Goal: Task Accomplishment & Management: Complete application form

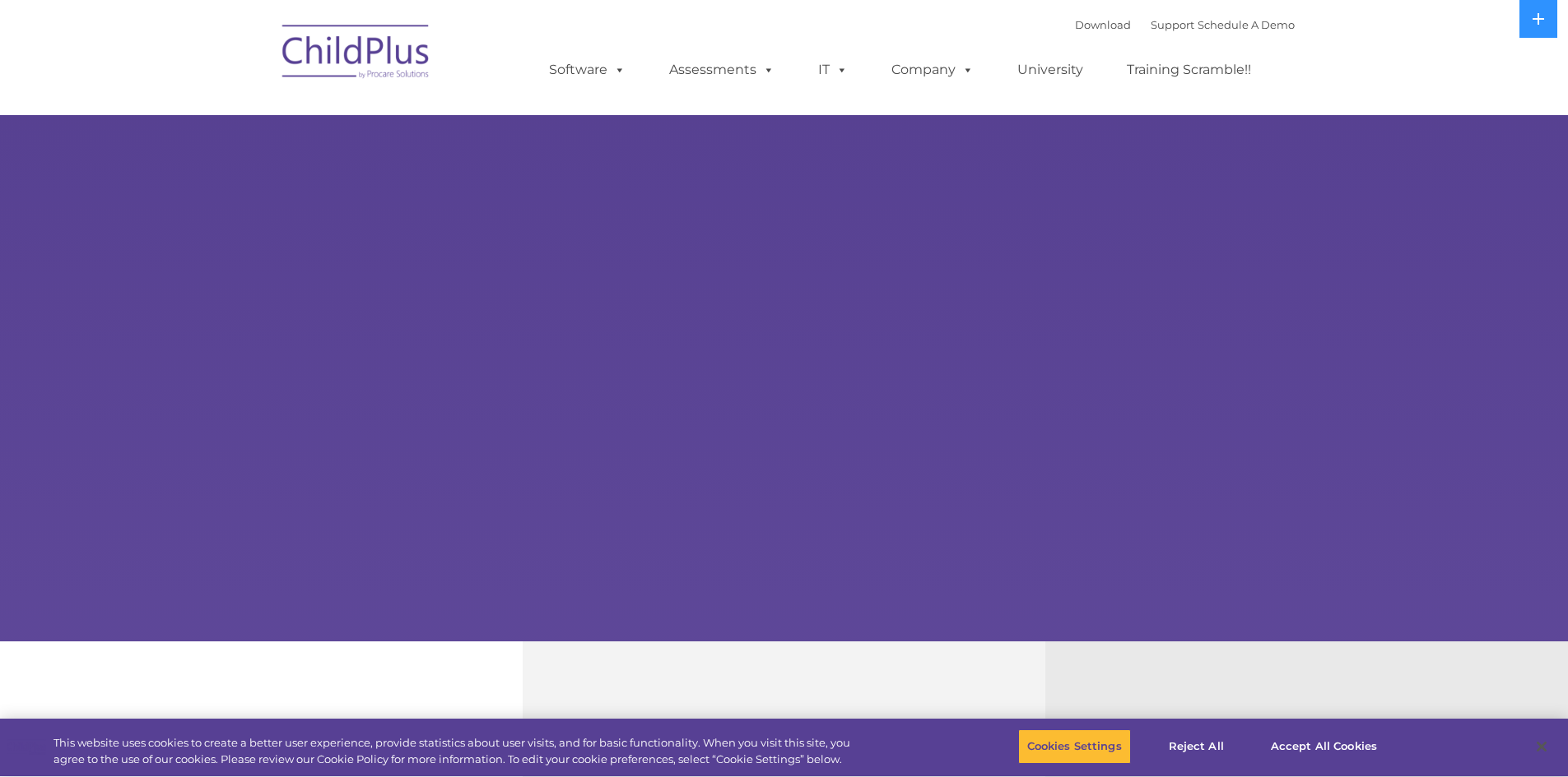
select select "MEDIUM"
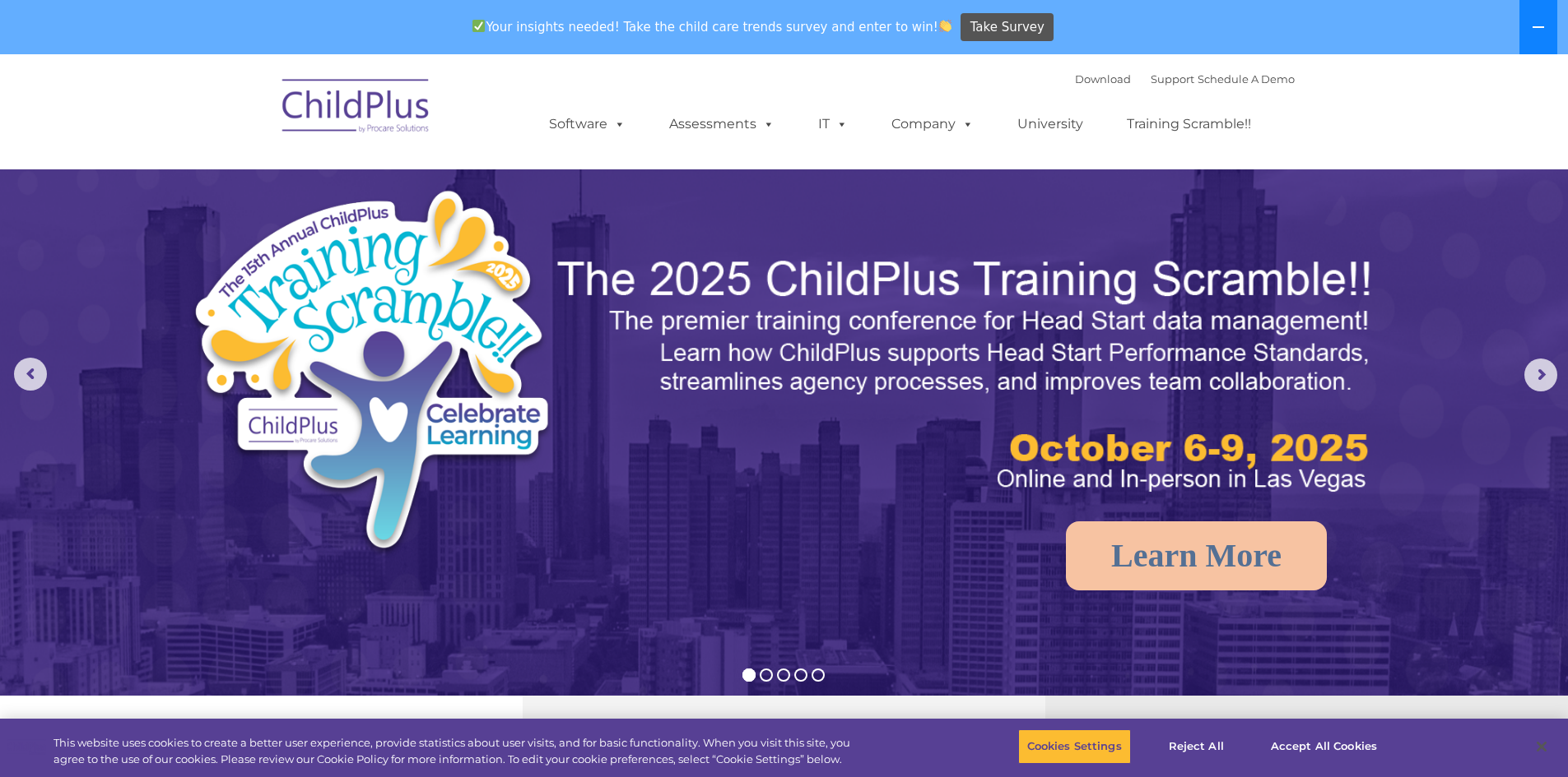
click at [1545, 17] on button at bounding box center [1538, 27] width 38 height 54
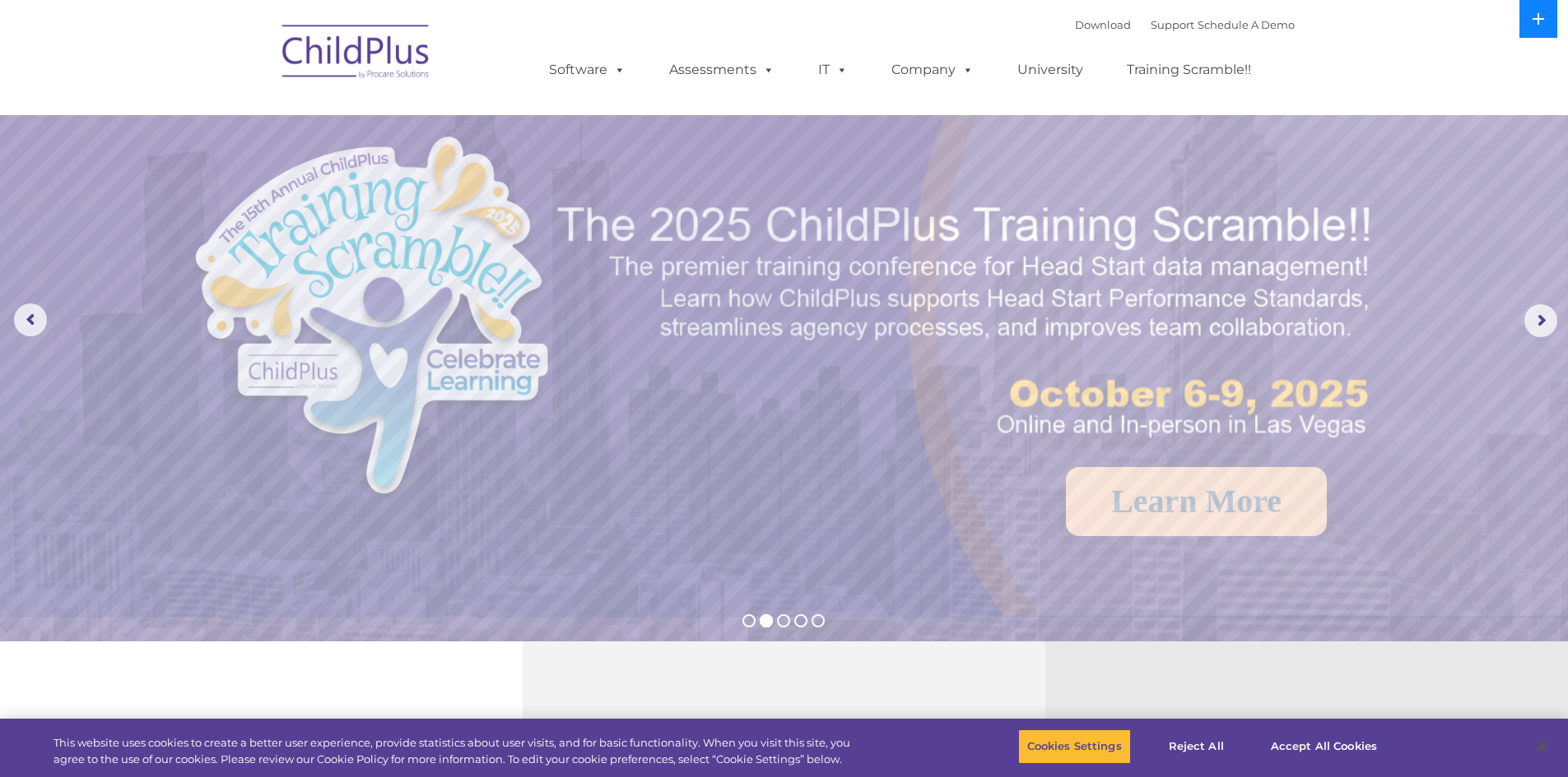
click at [1536, 20] on icon at bounding box center [1537, 19] width 12 height 12
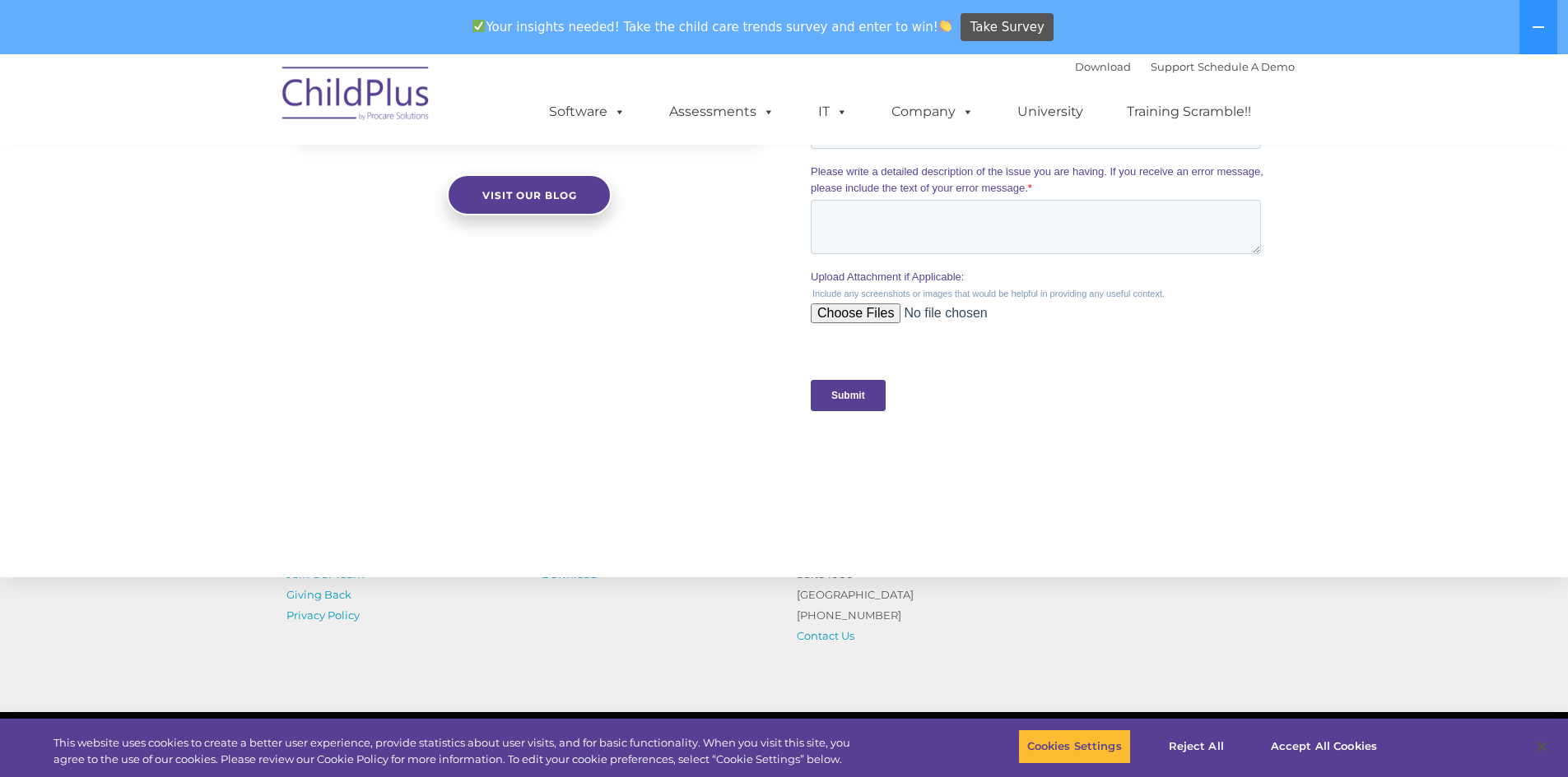
scroll to position [1625, 0]
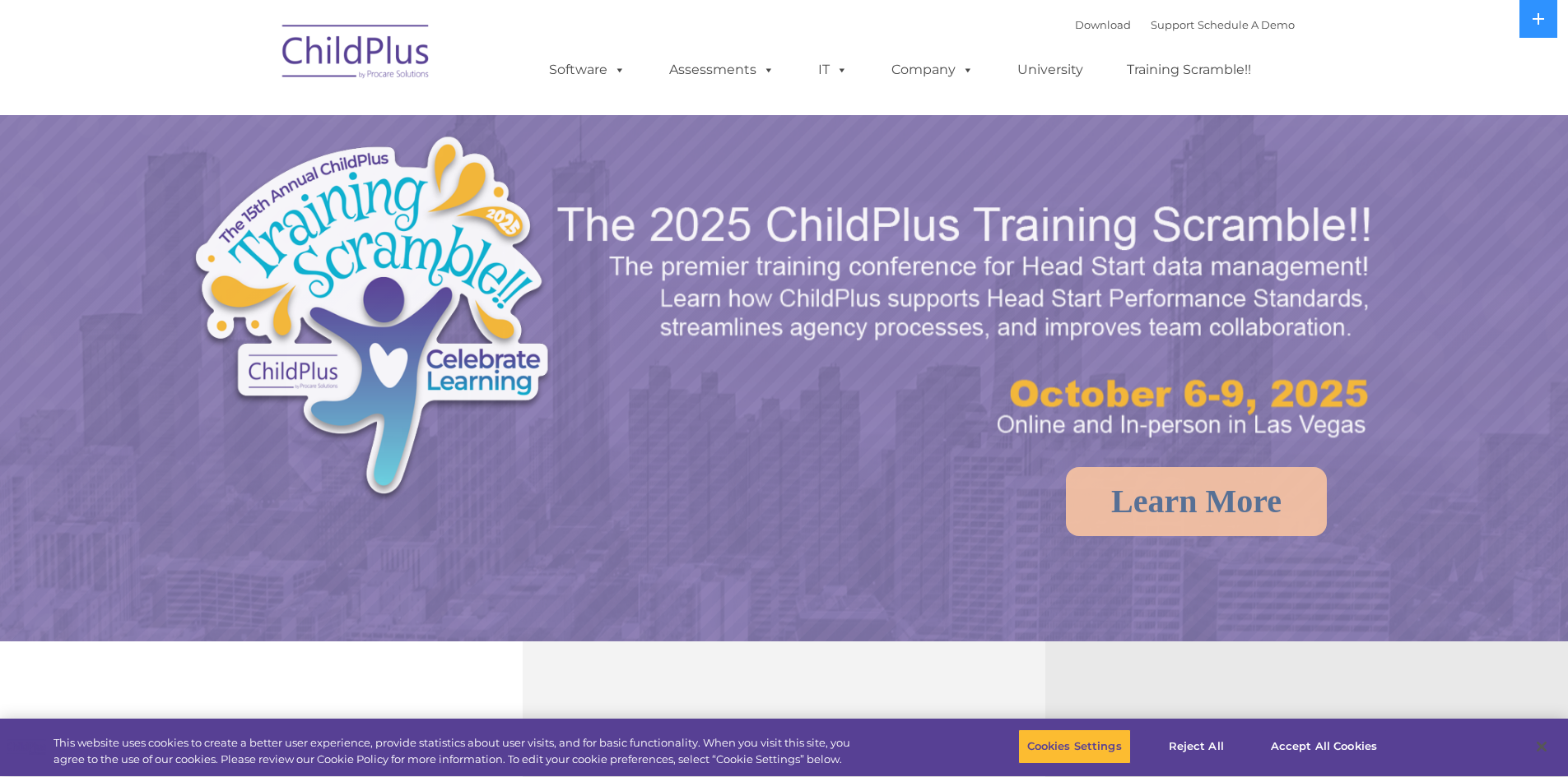
select select "MEDIUM"
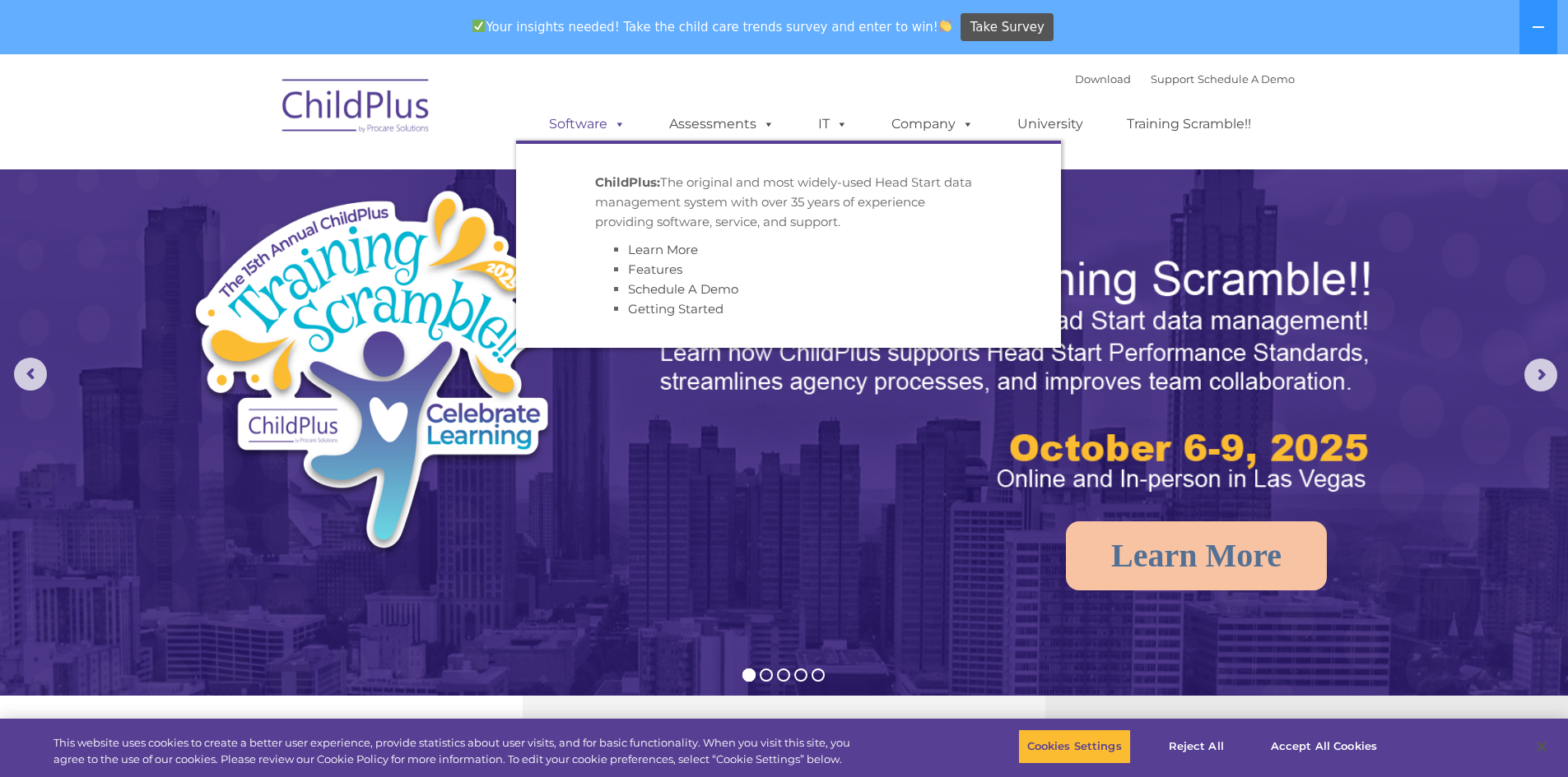
click at [610, 120] on span at bounding box center [617, 123] width 18 height 15
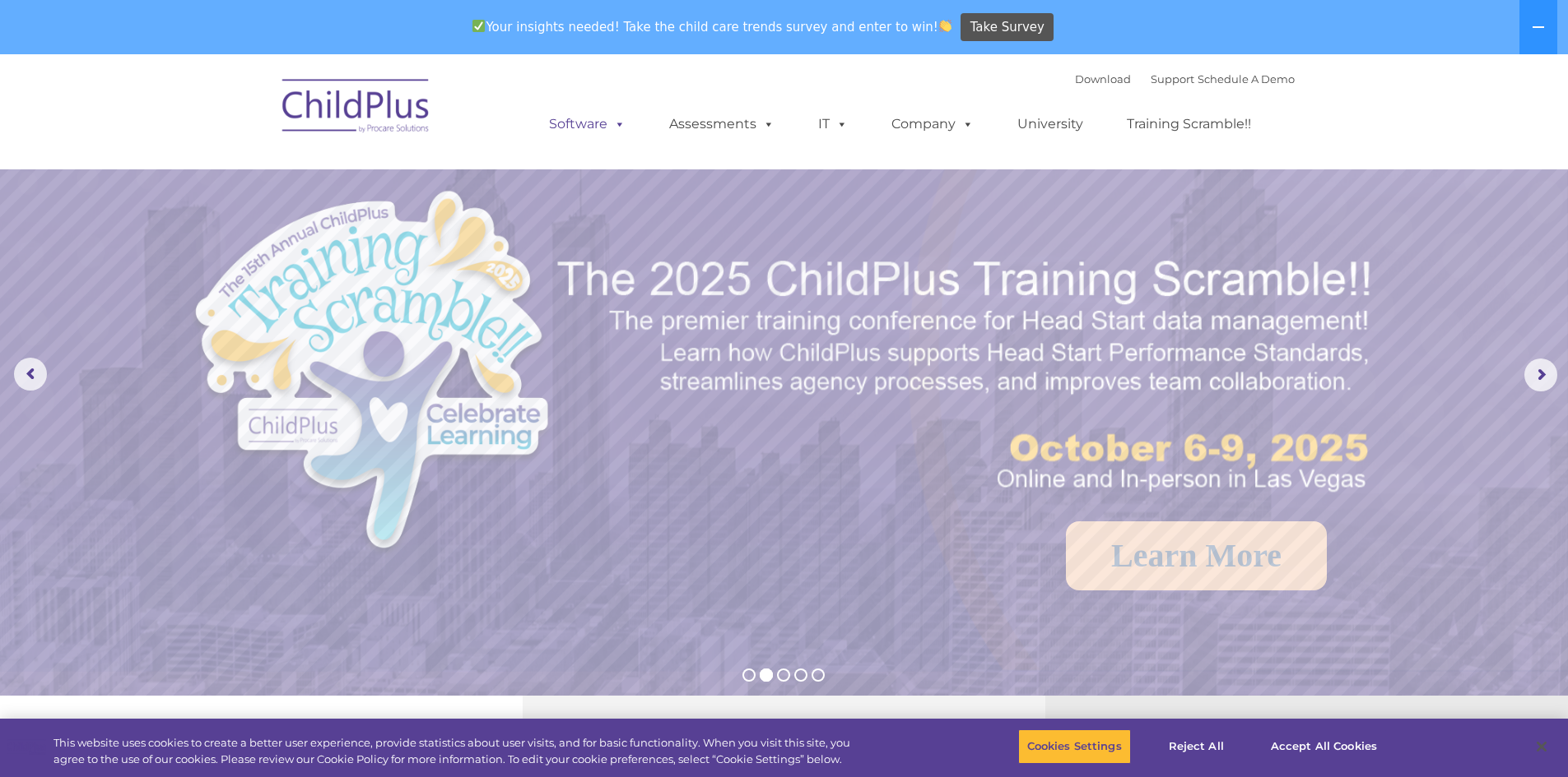
click at [610, 120] on span at bounding box center [617, 123] width 18 height 15
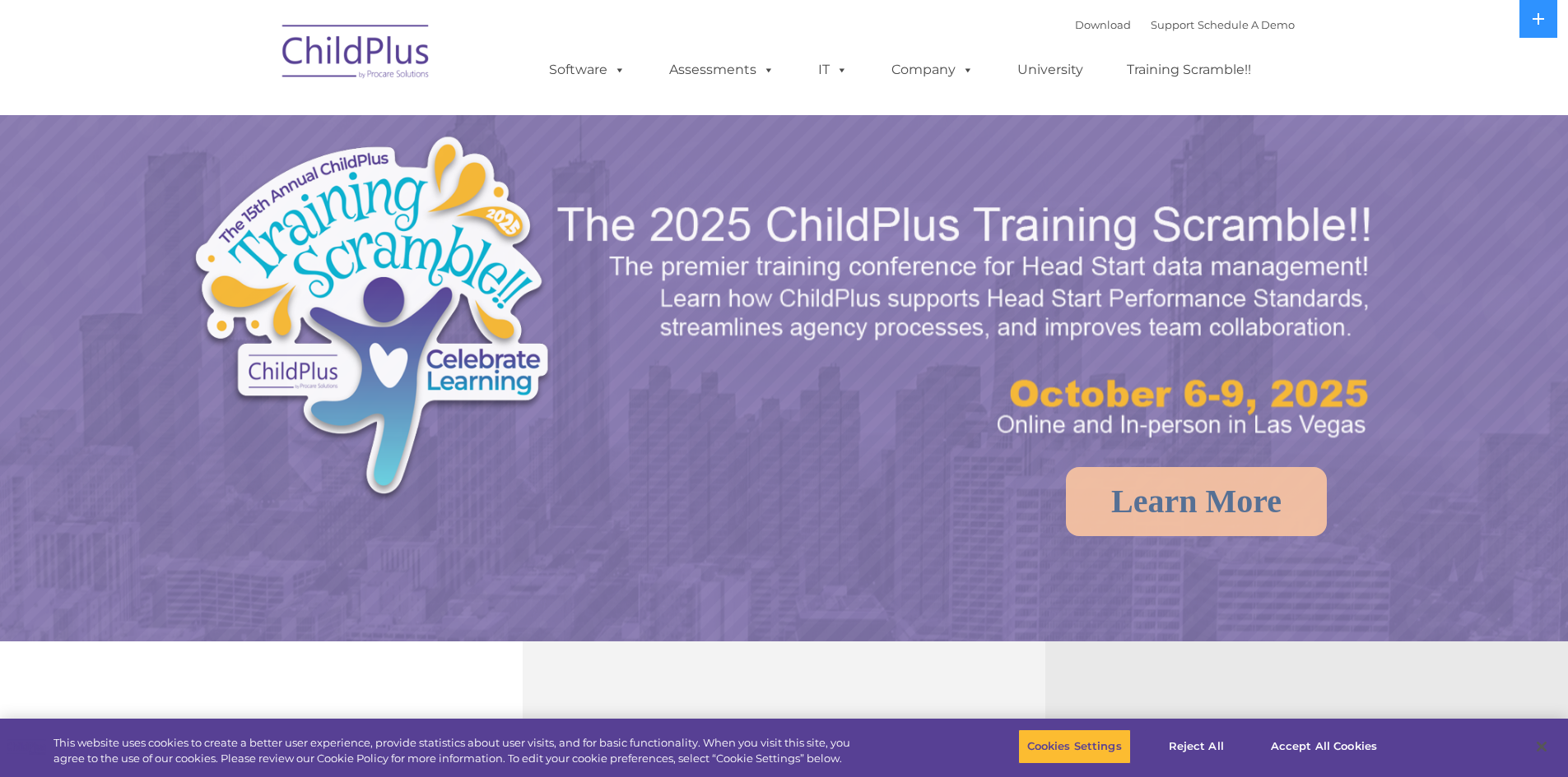
select select "MEDIUM"
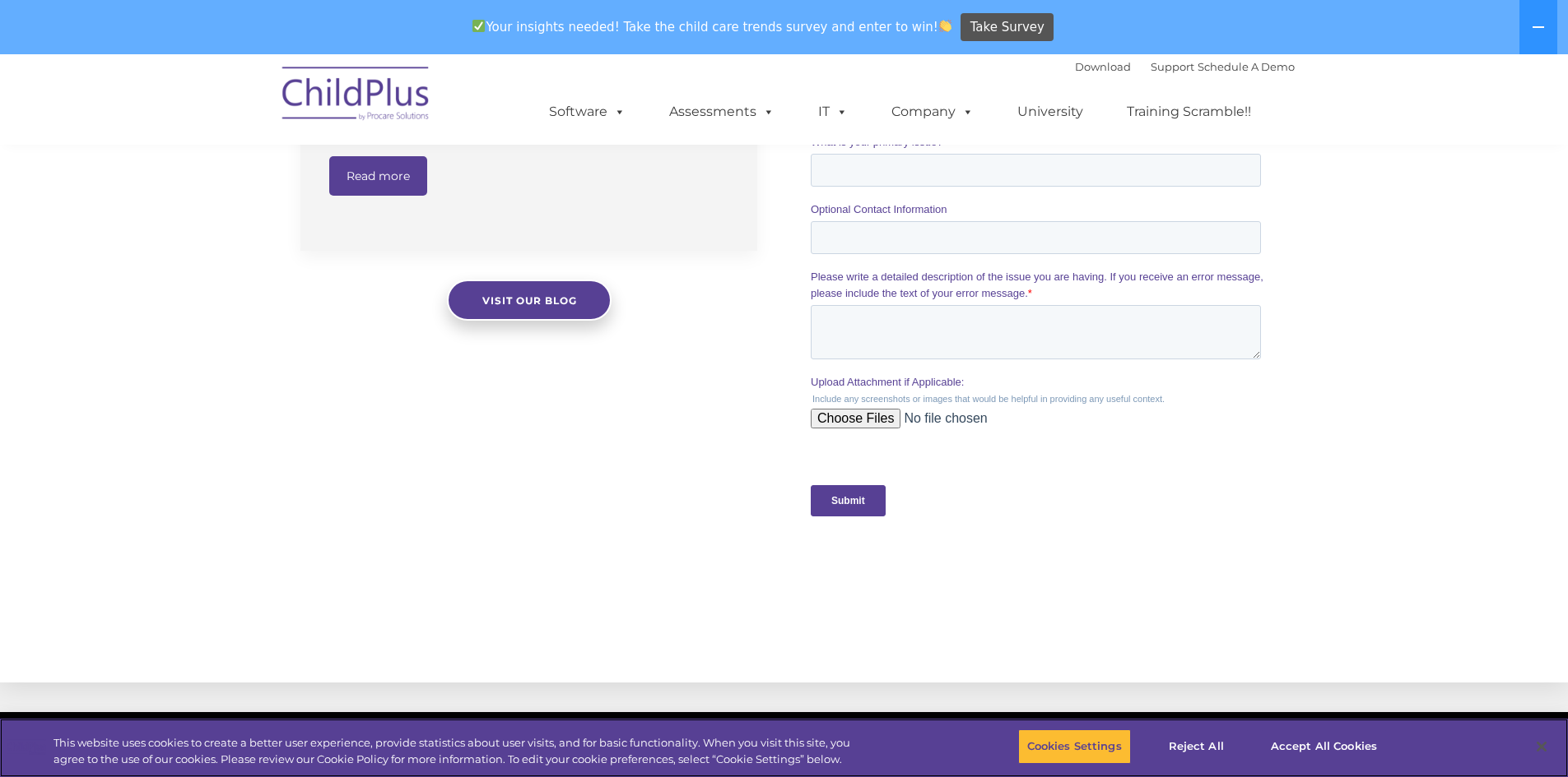
scroll to position [1365, 0]
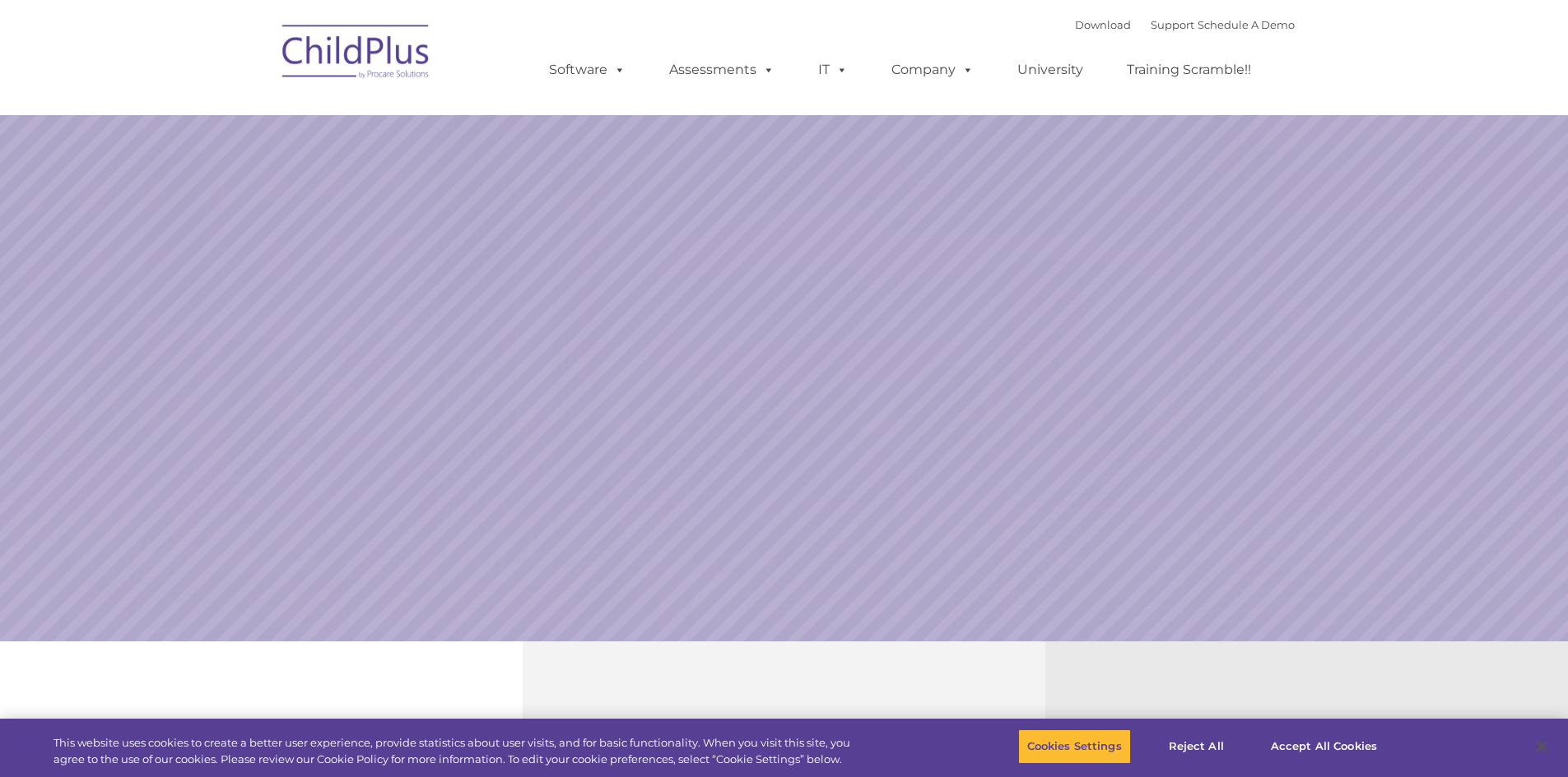
select select "MEDIUM"
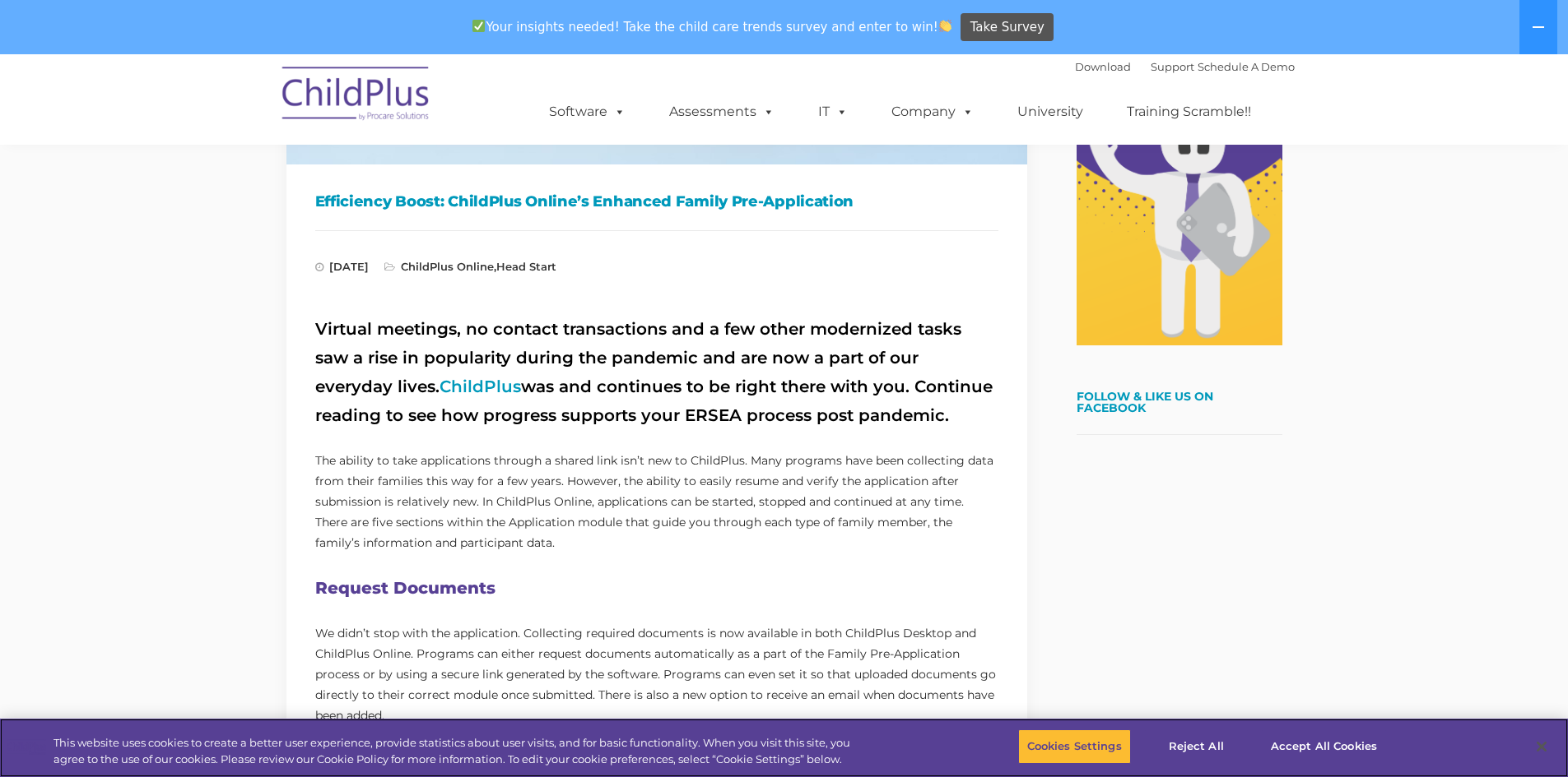
scroll to position [433, 0]
